Goal: Task Accomplishment & Management: Manage account settings

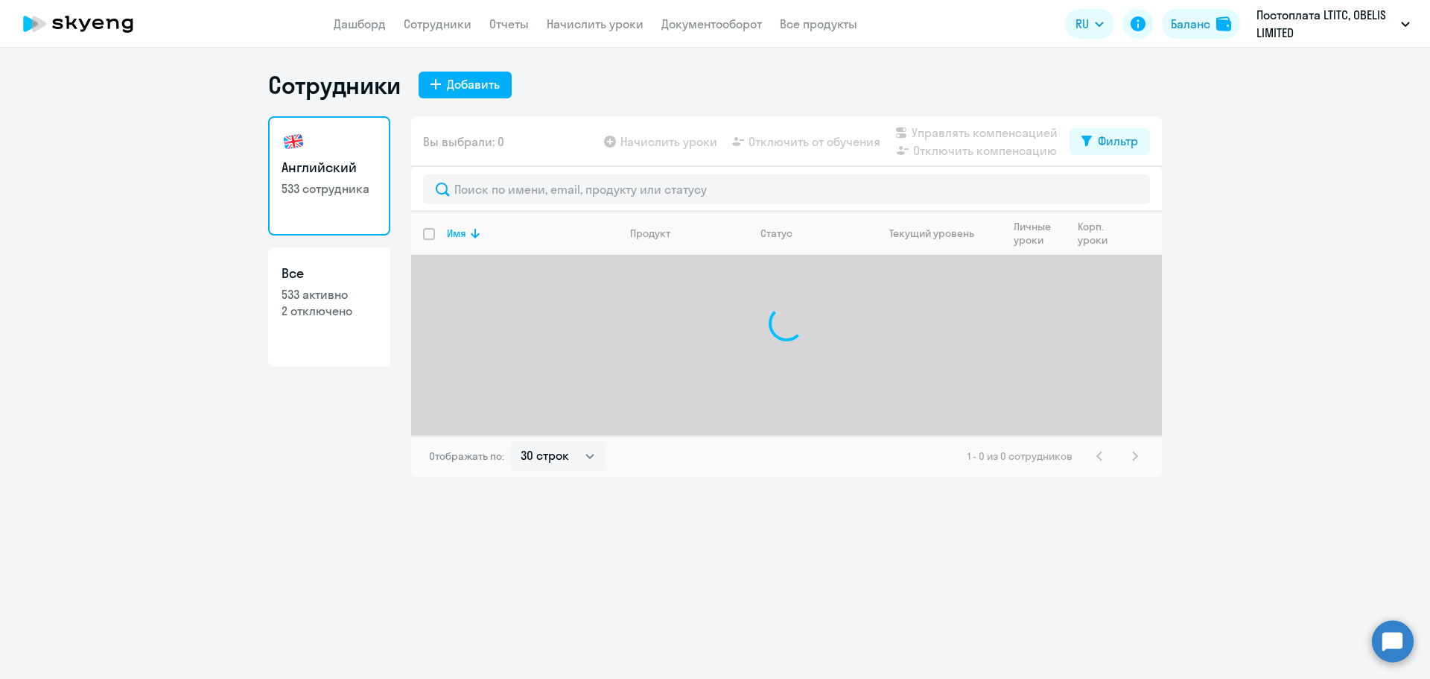
select select "30"
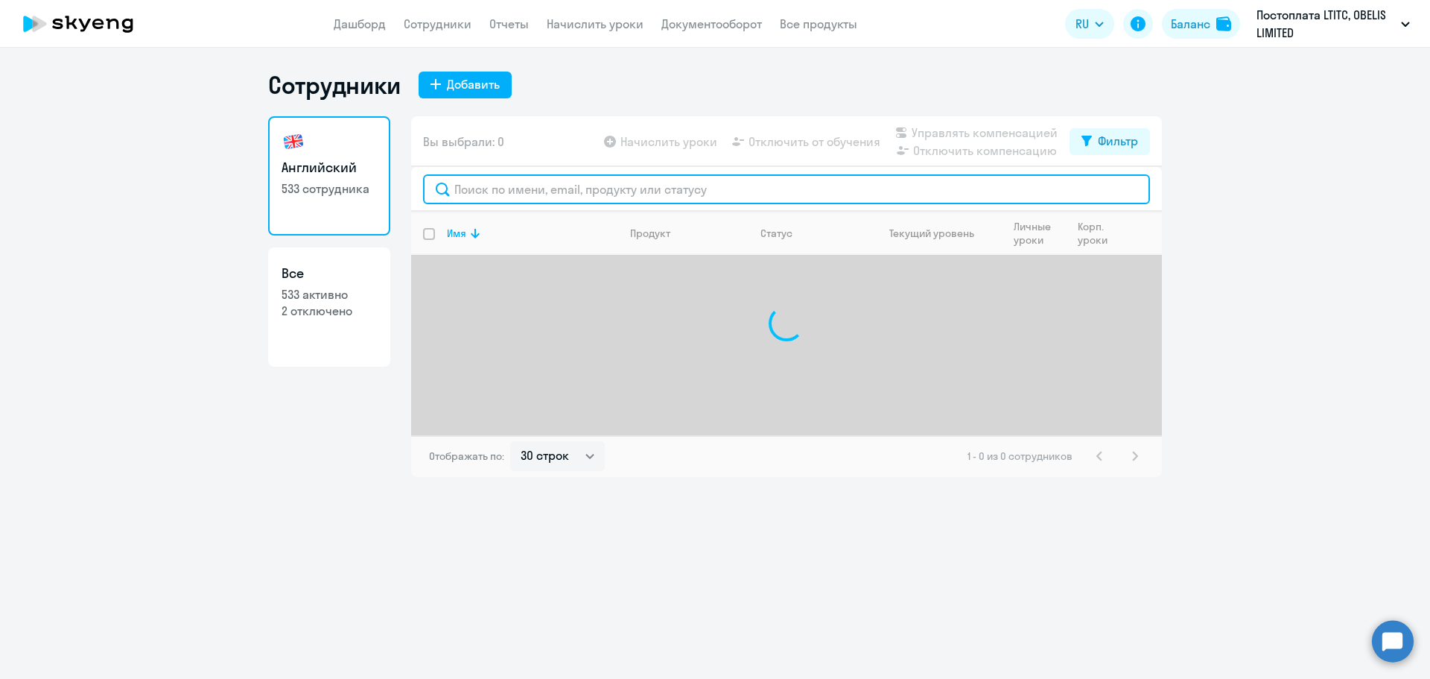
click at [550, 186] on input "text" at bounding box center [786, 189] width 727 height 30
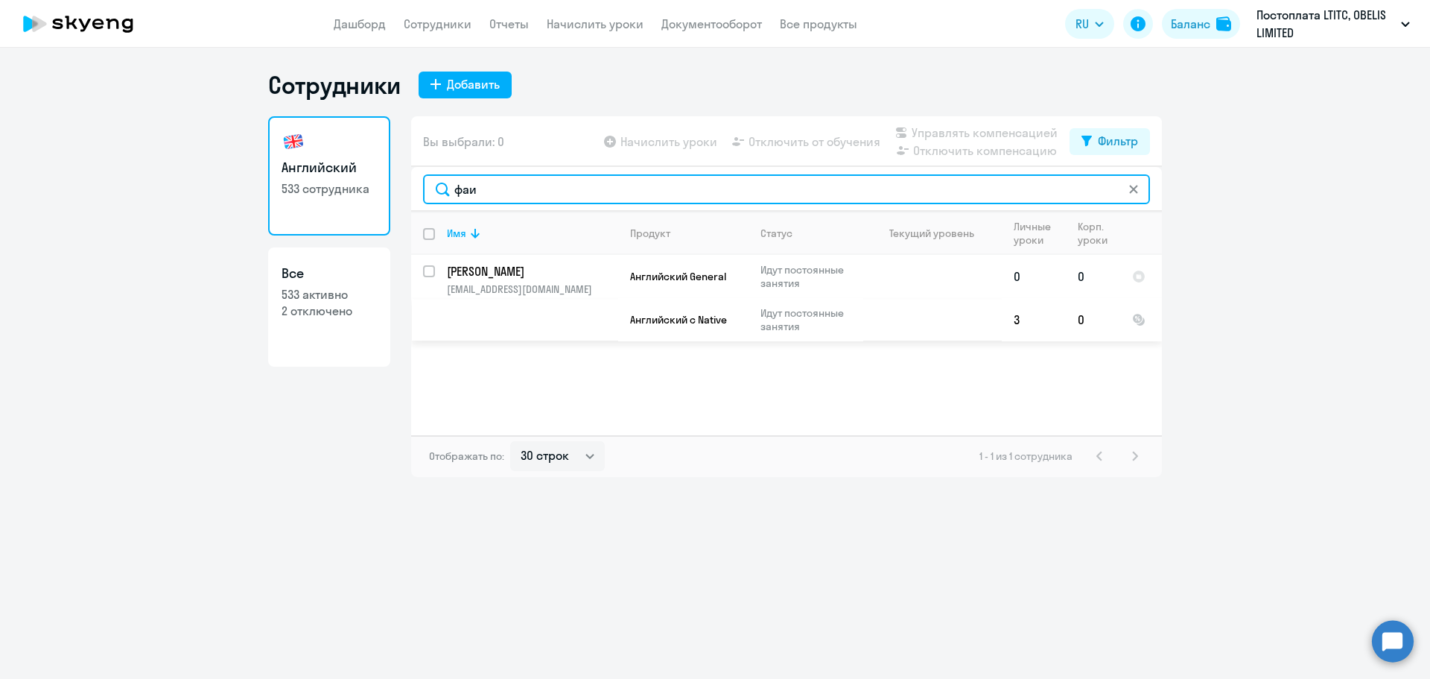
type input "фаи"
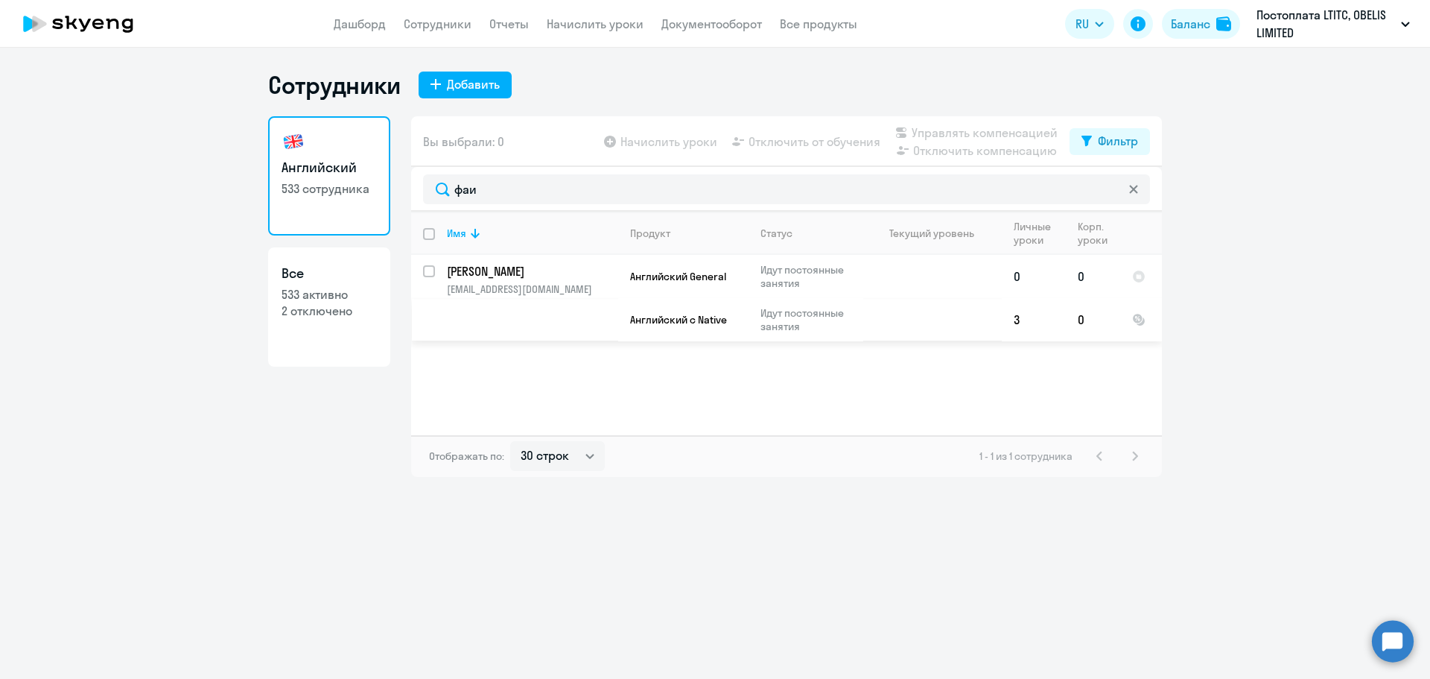
click at [576, 269] on p "[PERSON_NAME]" at bounding box center [531, 271] width 168 height 16
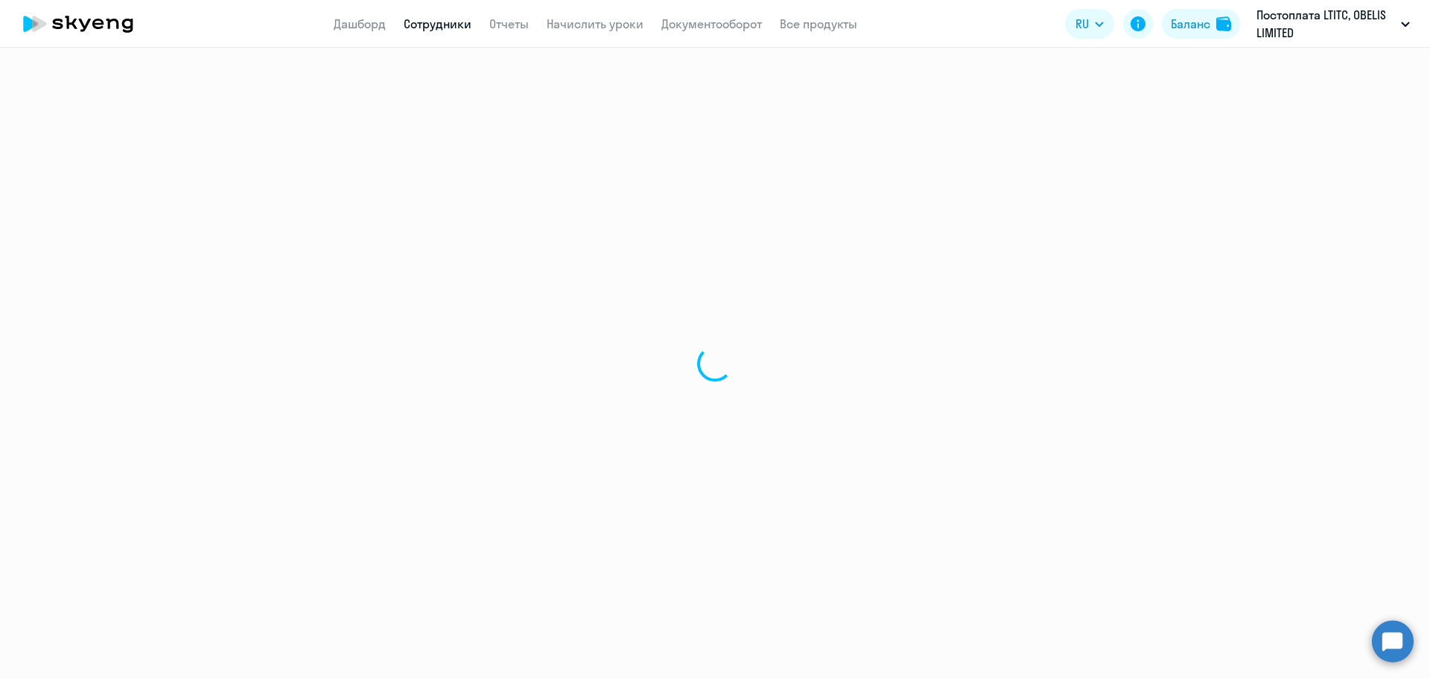
select select "english"
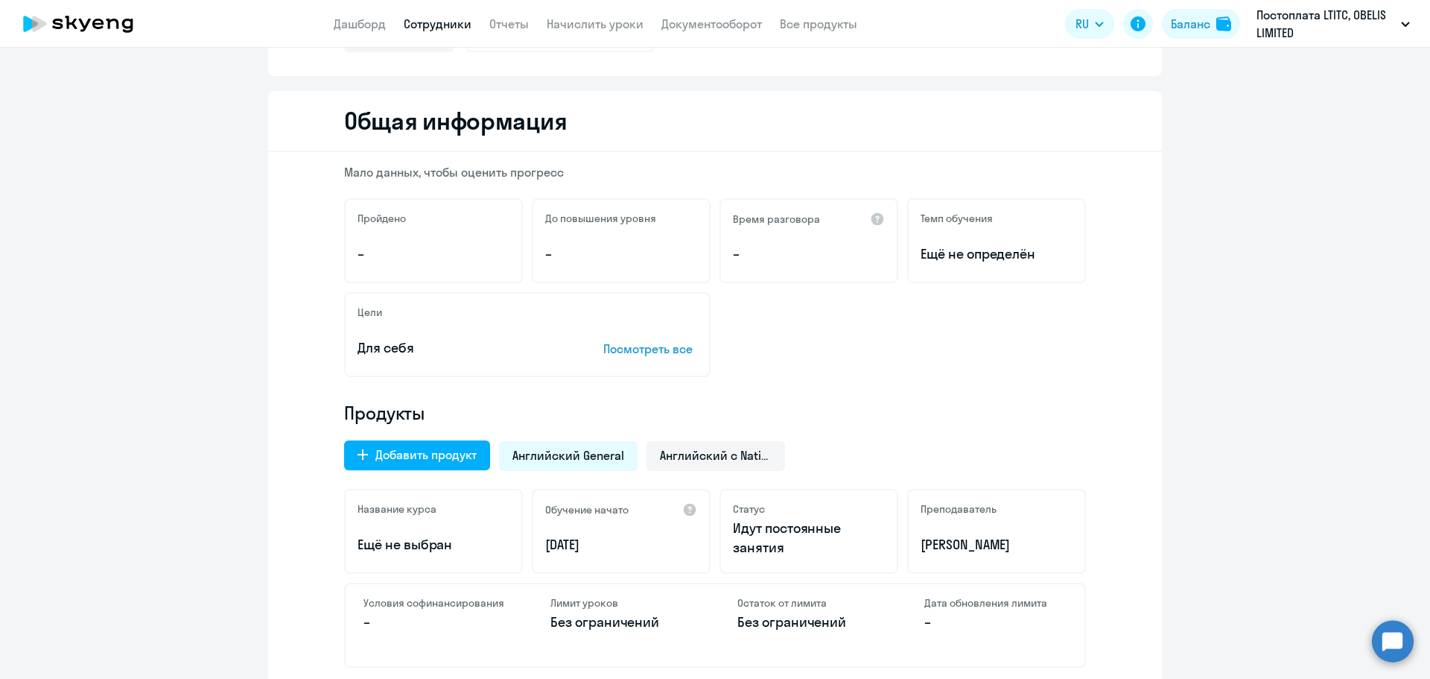
scroll to position [298, 0]
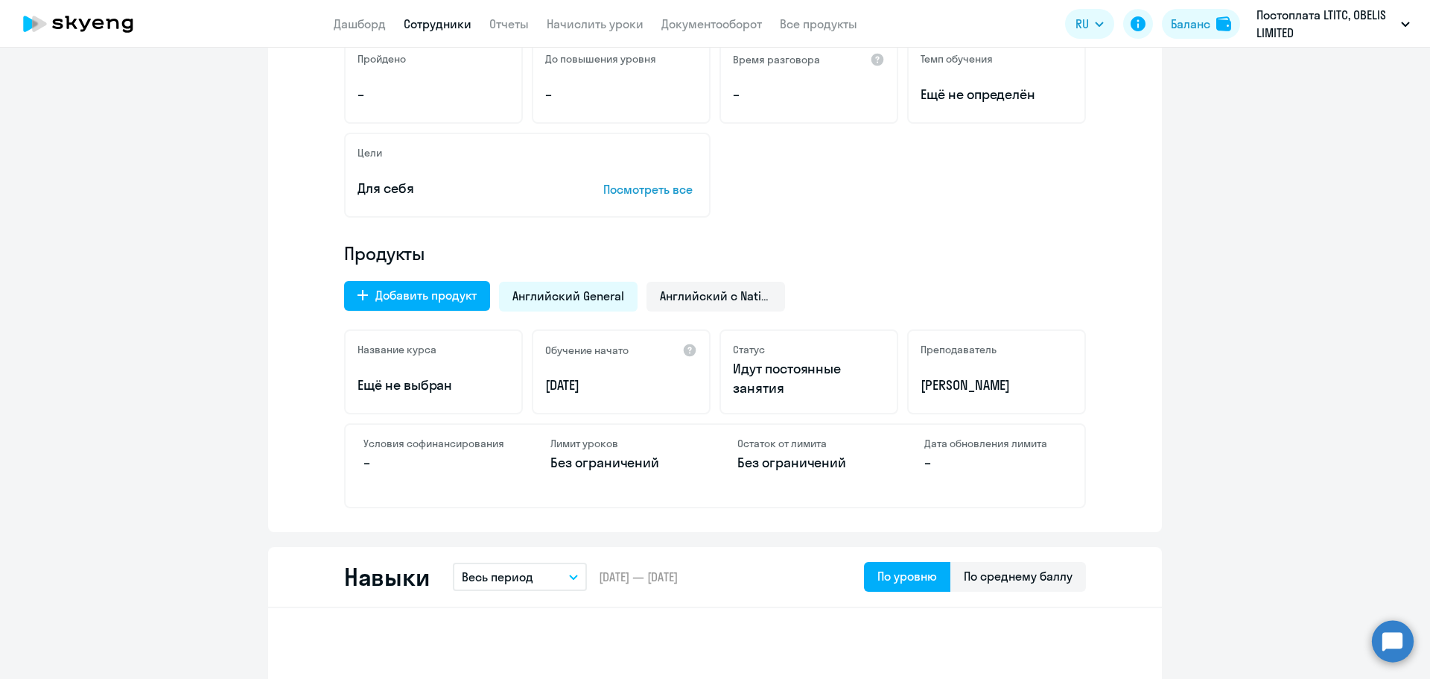
click at [542, 288] on span "Английский General" at bounding box center [569, 296] width 112 height 16
click at [692, 292] on span "Английский с Native" at bounding box center [716, 296] width 112 height 16
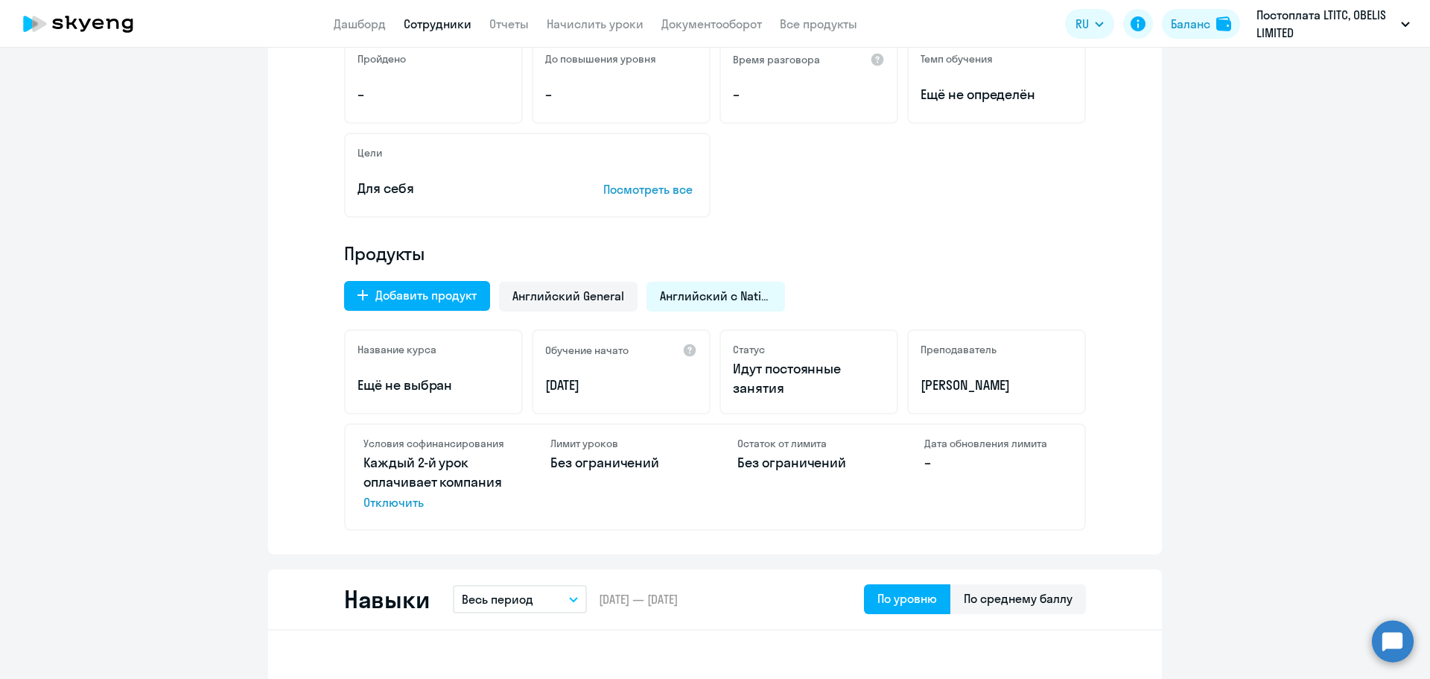
click at [396, 505] on span "Отключить" at bounding box center [435, 502] width 142 height 18
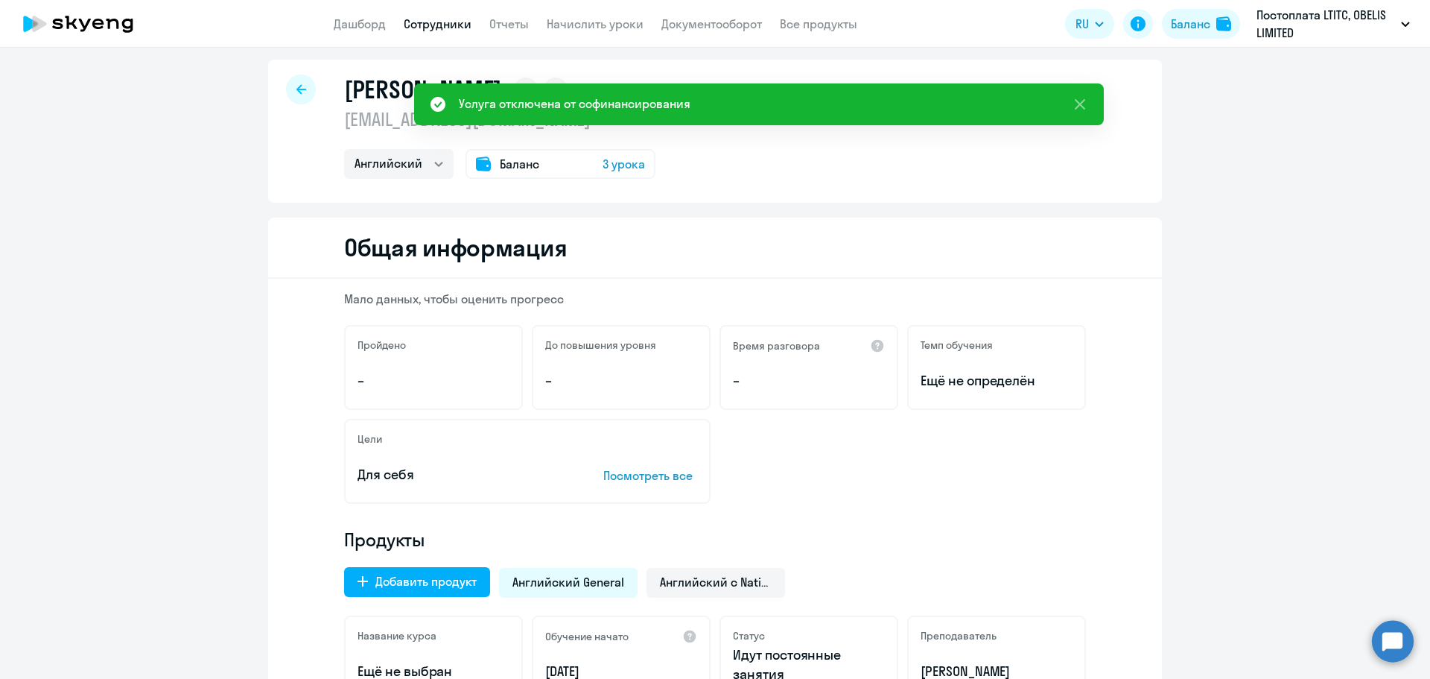
scroll to position [0, 0]
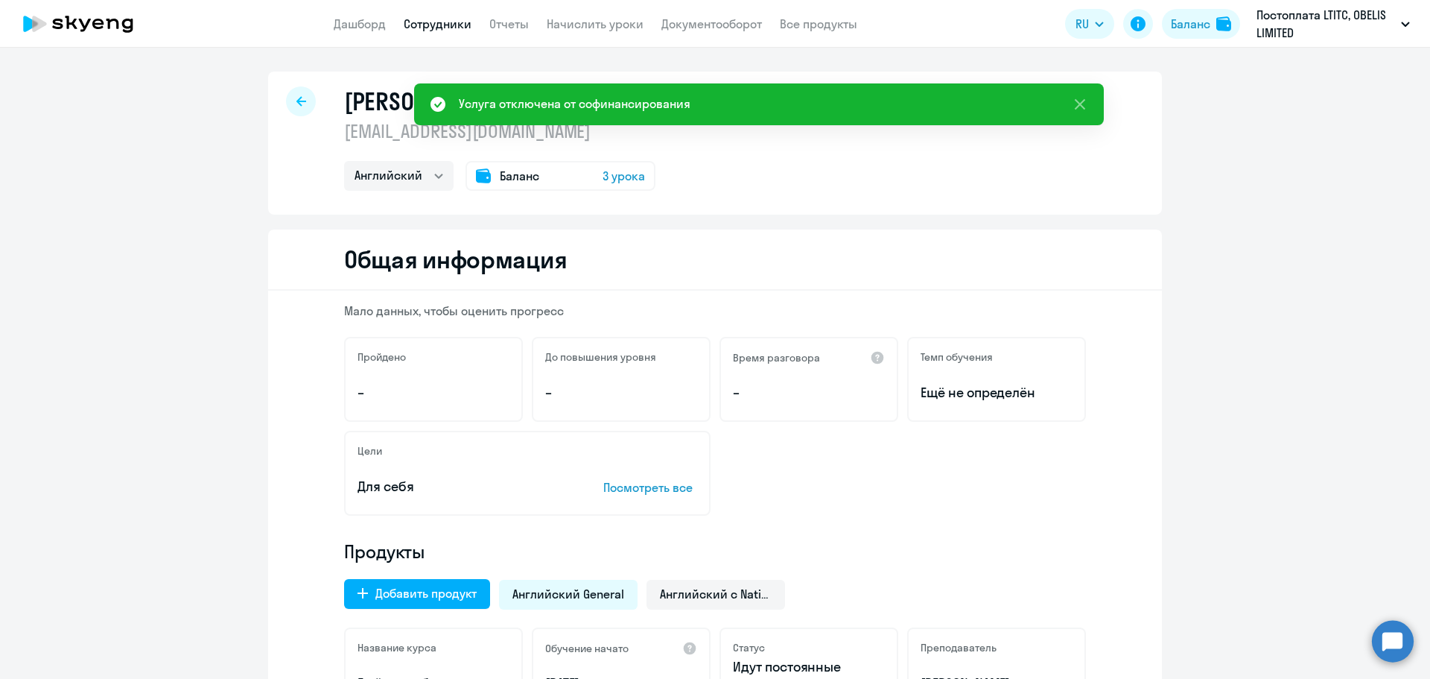
click at [297, 104] on icon at bounding box center [301, 101] width 10 height 10
select select "30"
